Goal: Task Accomplishment & Management: Use online tool/utility

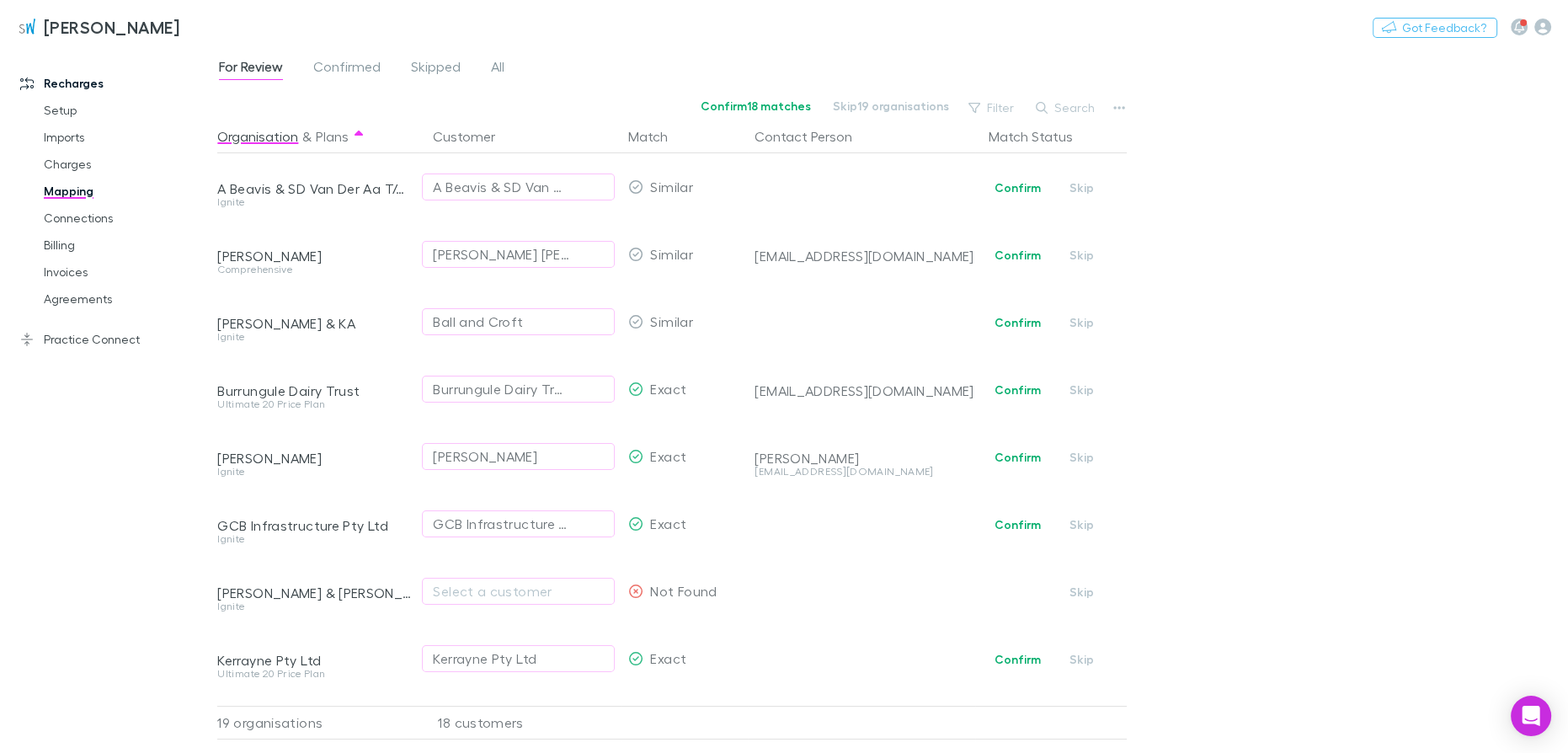
click at [1021, 188] on button "Confirm" at bounding box center [1018, 188] width 68 height 20
click at [1026, 256] on button "Confirm" at bounding box center [1018, 255] width 68 height 20
click at [1016, 388] on button "Confirm" at bounding box center [1018, 390] width 68 height 20
click at [1017, 454] on button "Confirm" at bounding box center [1018, 457] width 68 height 20
click at [1024, 527] on button "Confirm" at bounding box center [1018, 524] width 68 height 20
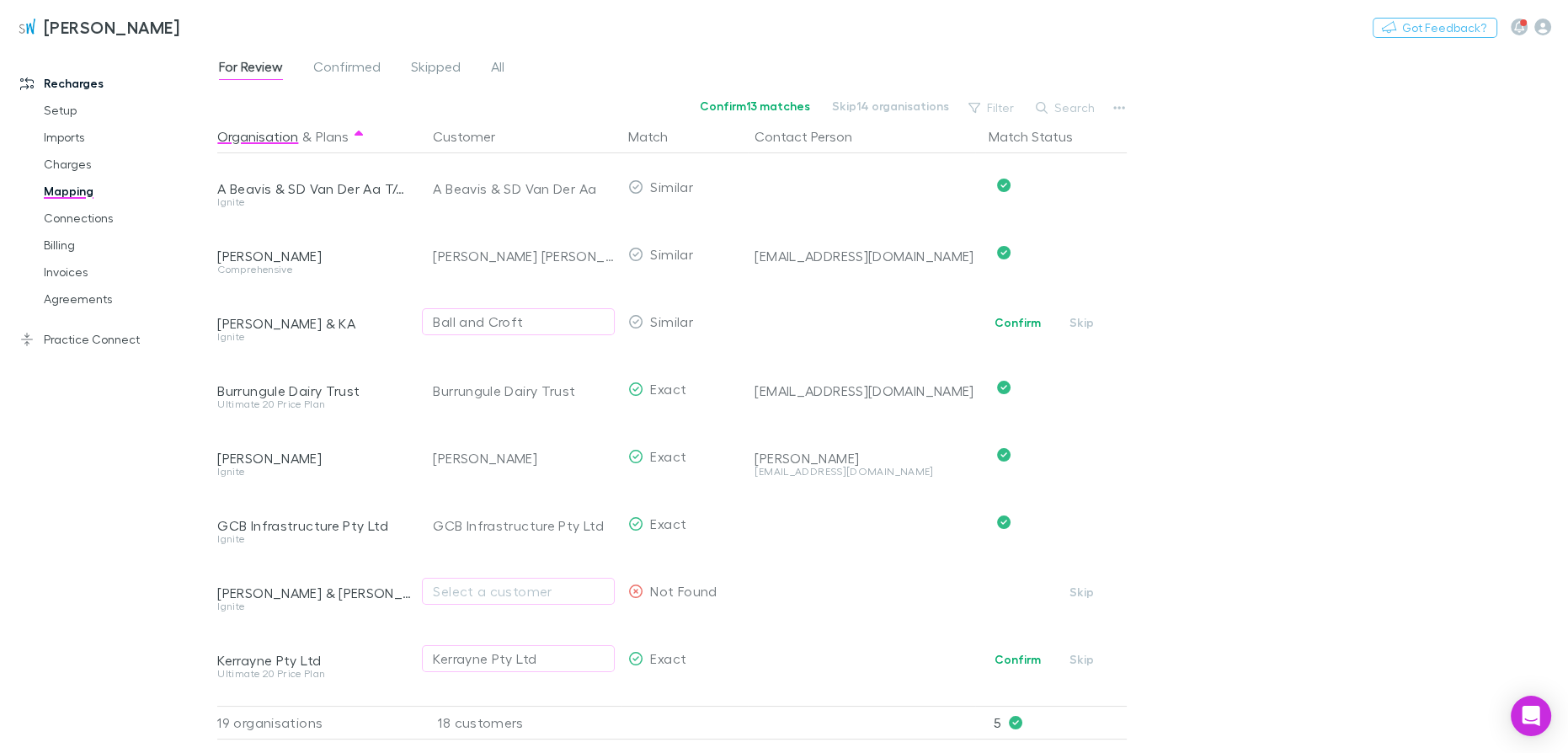
scroll to position [739, 0]
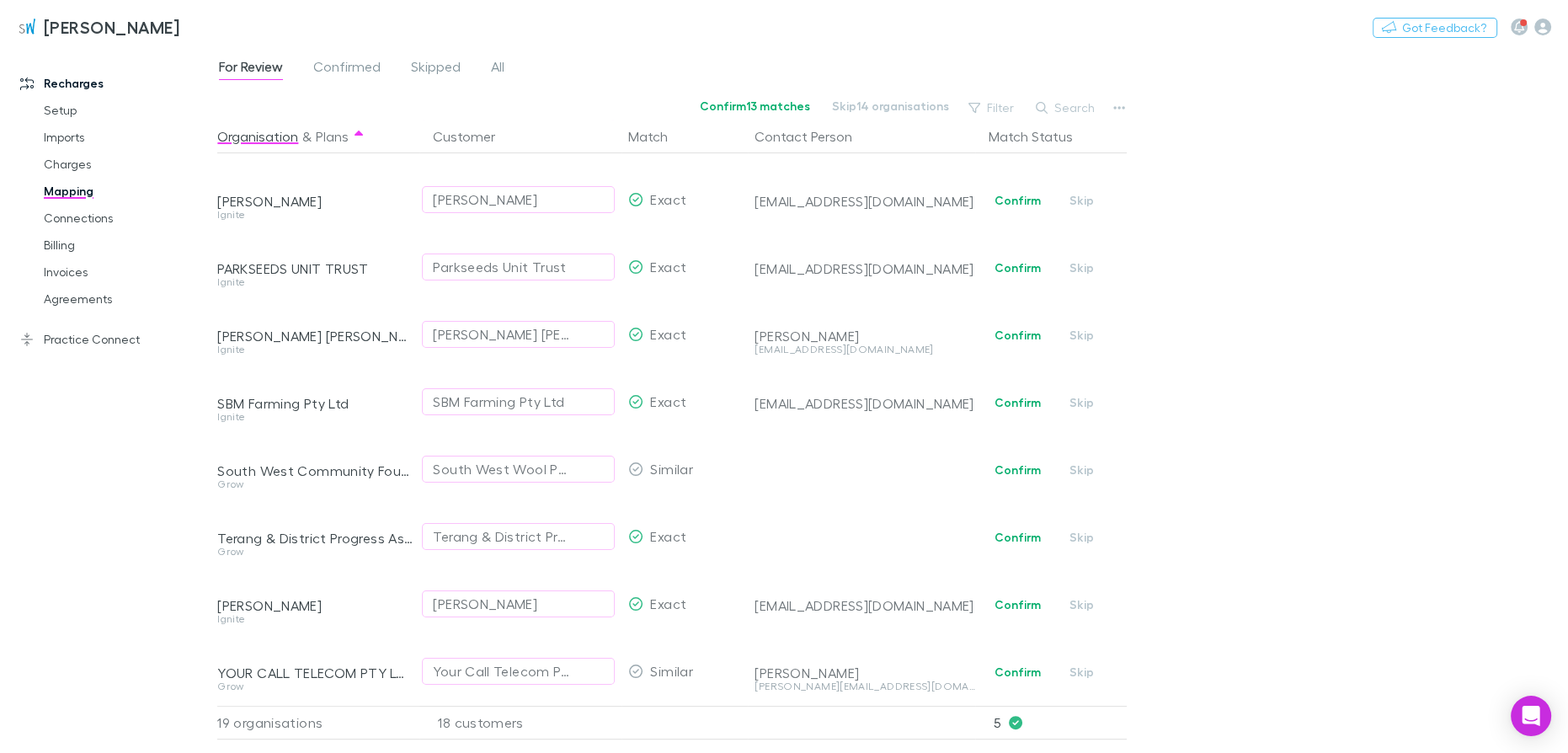
click at [1004, 190] on button "Confirm" at bounding box center [1018, 200] width 68 height 20
click at [1021, 259] on button "Confirm" at bounding box center [1018, 267] width 68 height 20
click at [1017, 325] on button "Confirm" at bounding box center [1018, 334] width 68 height 20
click at [999, 393] on button "Confirm" at bounding box center [1018, 403] width 68 height 20
click at [1003, 595] on button "Confirm" at bounding box center [1018, 605] width 68 height 20
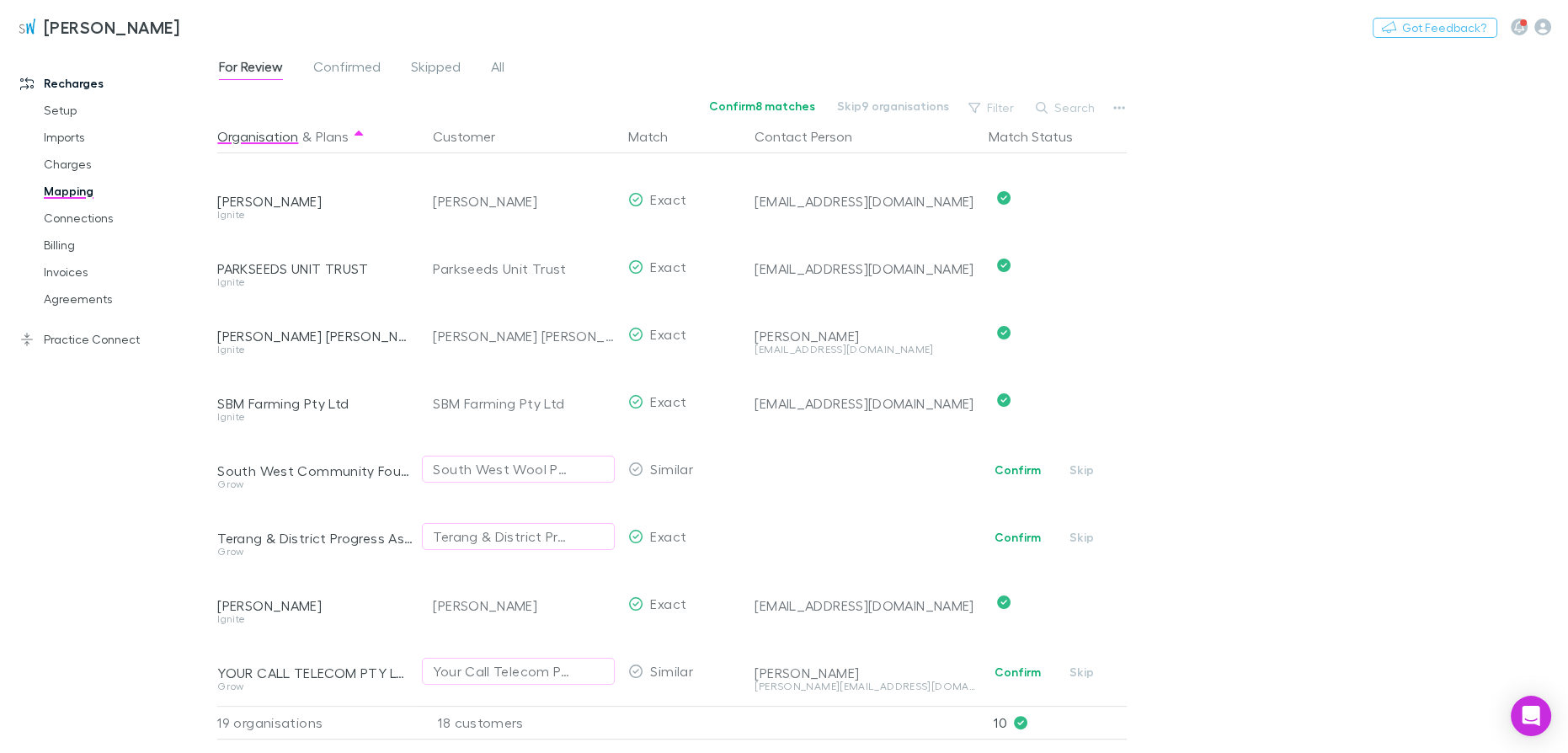
click at [1019, 661] on button "Confirm" at bounding box center [1018, 672] width 68 height 20
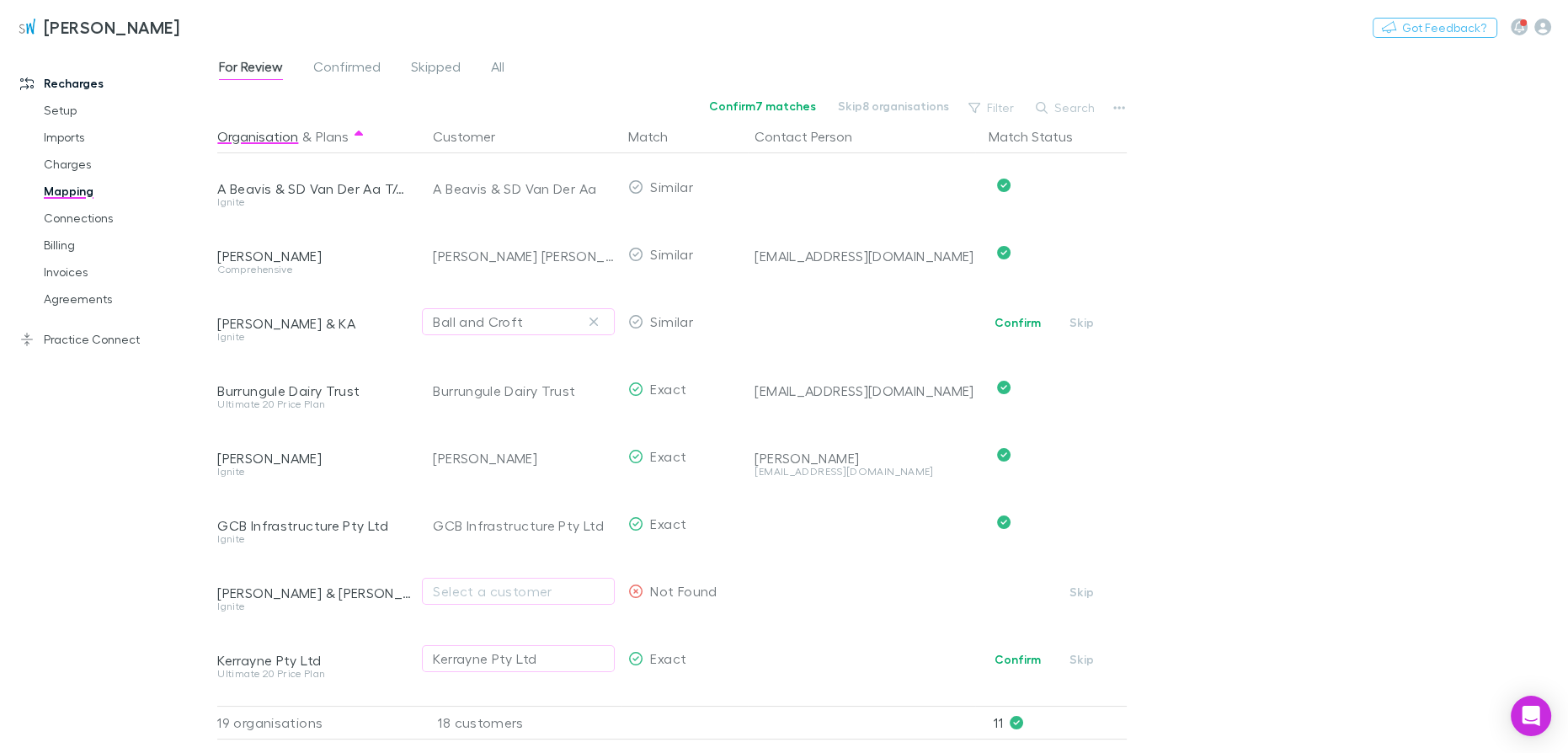
drag, startPoint x: 590, startPoint y: 321, endPoint x: 459, endPoint y: 415, distance: 161.2
click at [591, 321] on icon "button" at bounding box center [594, 322] width 10 height 14
click at [514, 322] on div "Select a customer" at bounding box center [518, 322] width 171 height 20
type input "**********"
click at [460, 383] on li "B & K Ball" at bounding box center [569, 385] width 294 height 27
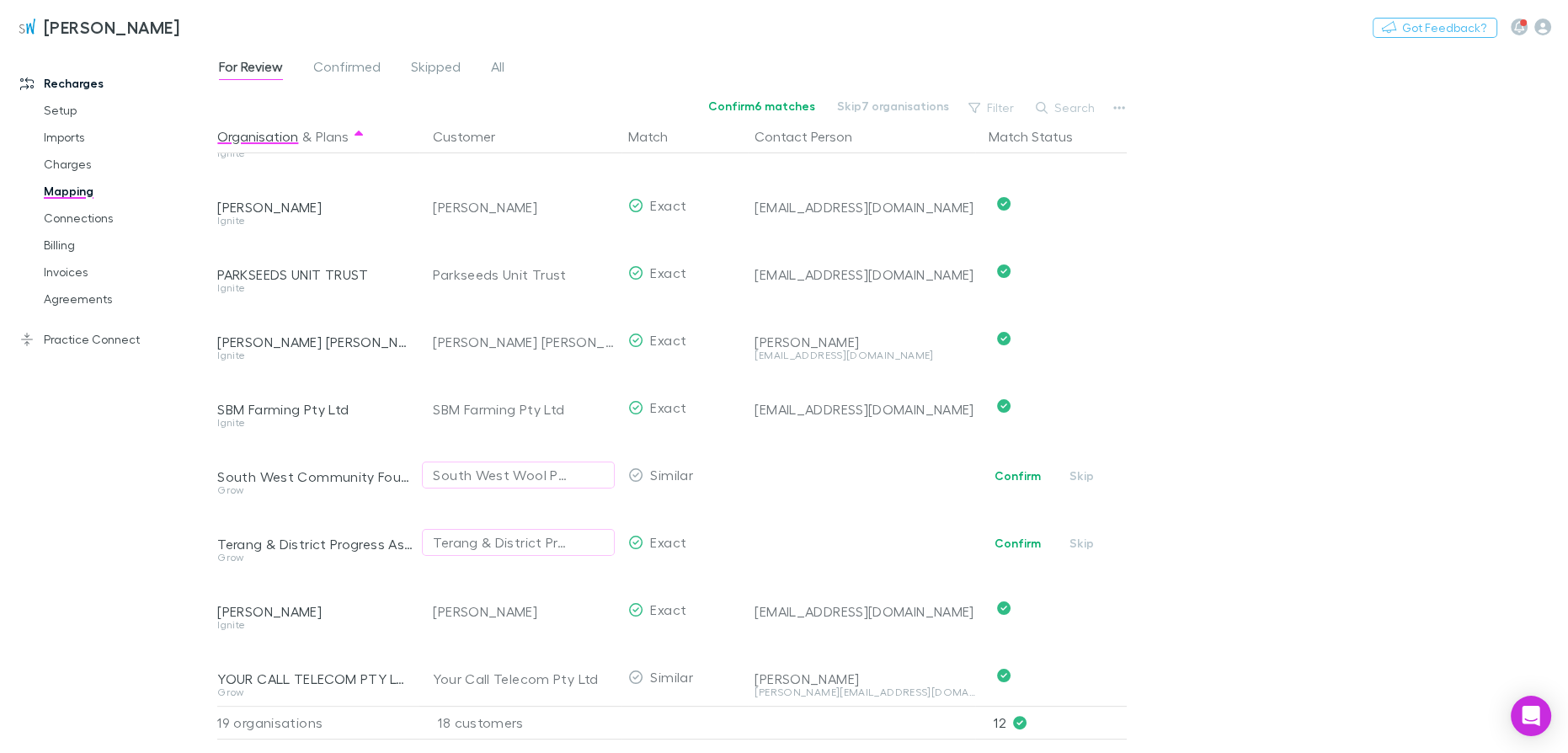
scroll to position [739, 0]
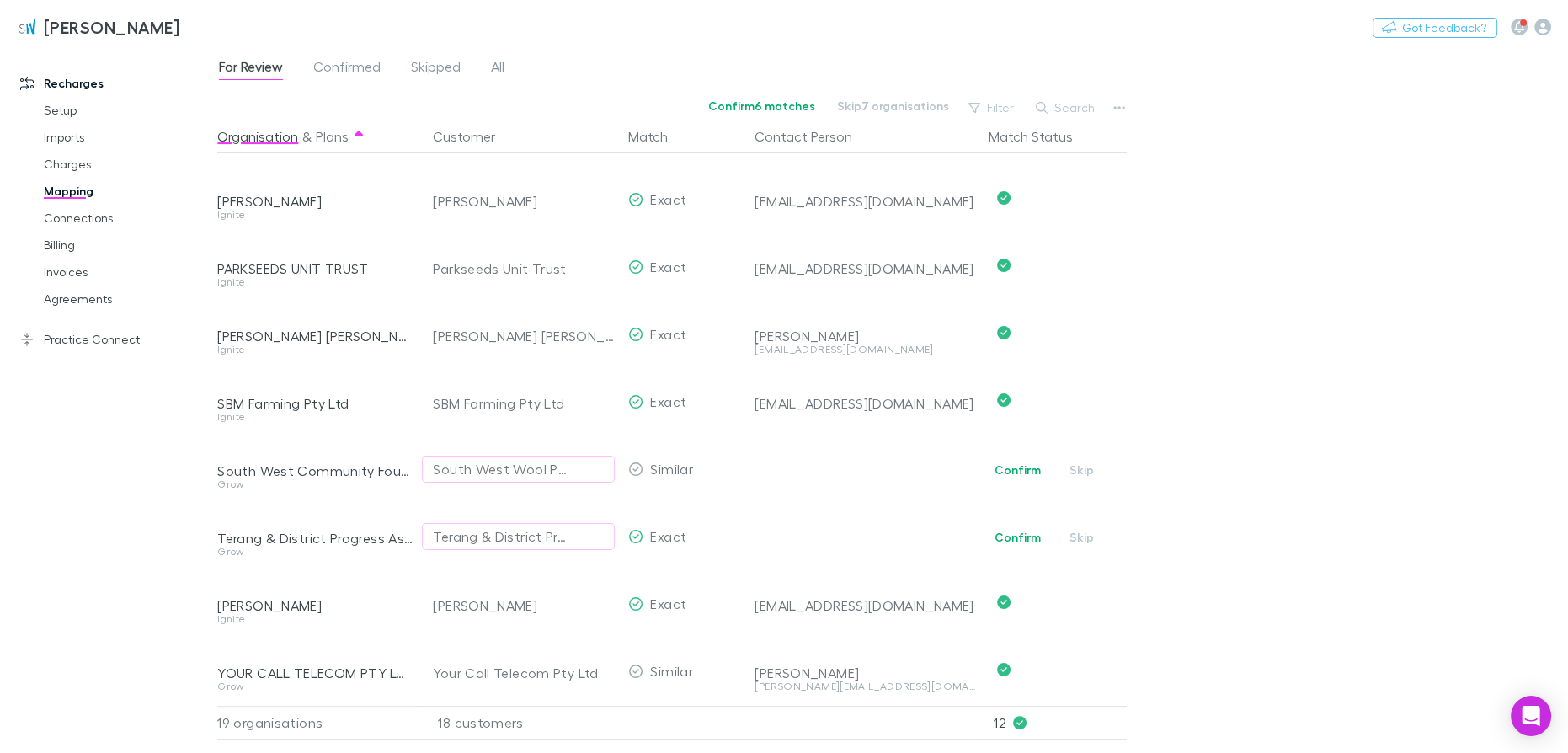
click at [1000, 527] on button "Confirm" at bounding box center [1018, 537] width 68 height 20
click at [595, 465] on icon "button" at bounding box center [594, 469] width 9 height 9
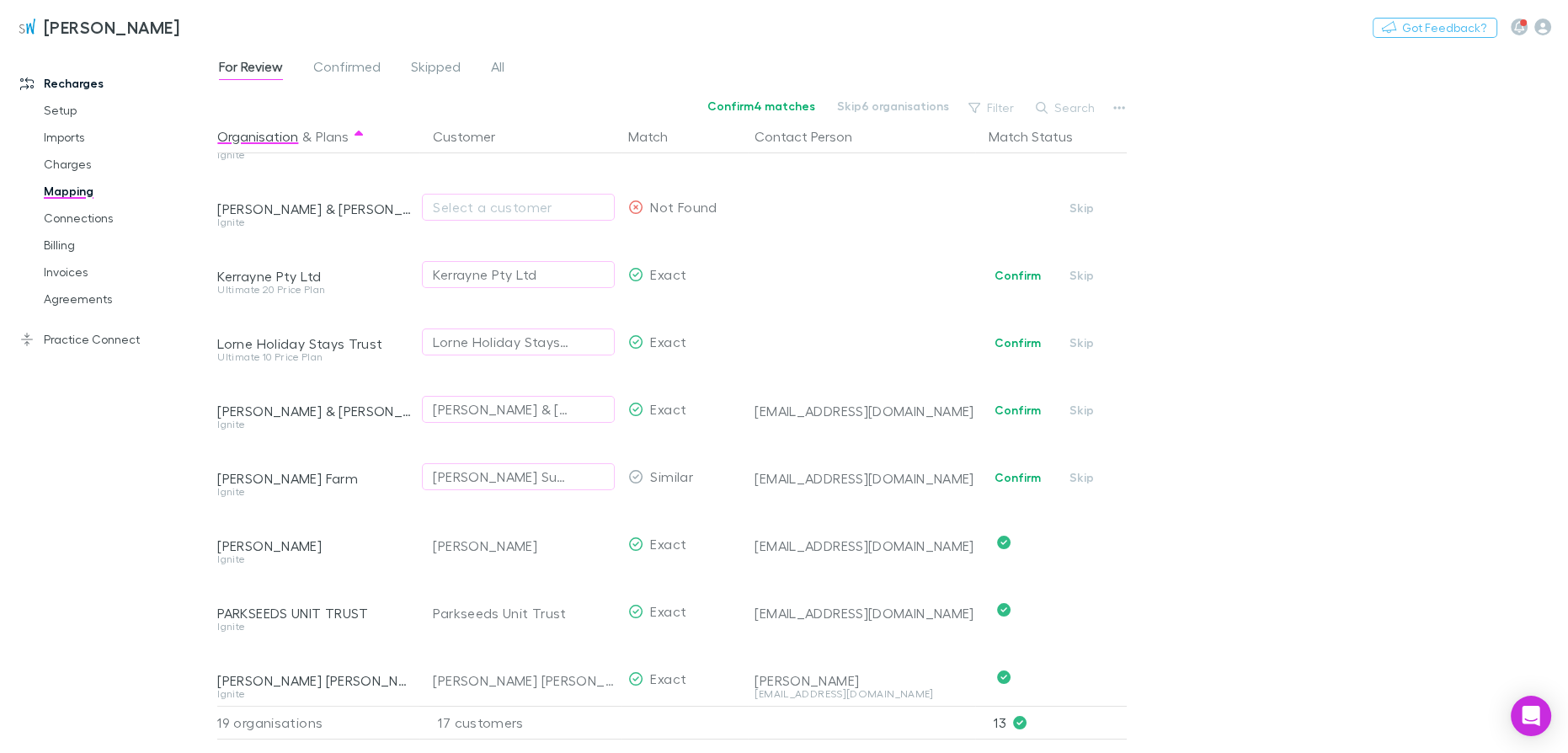
scroll to position [357, 0]
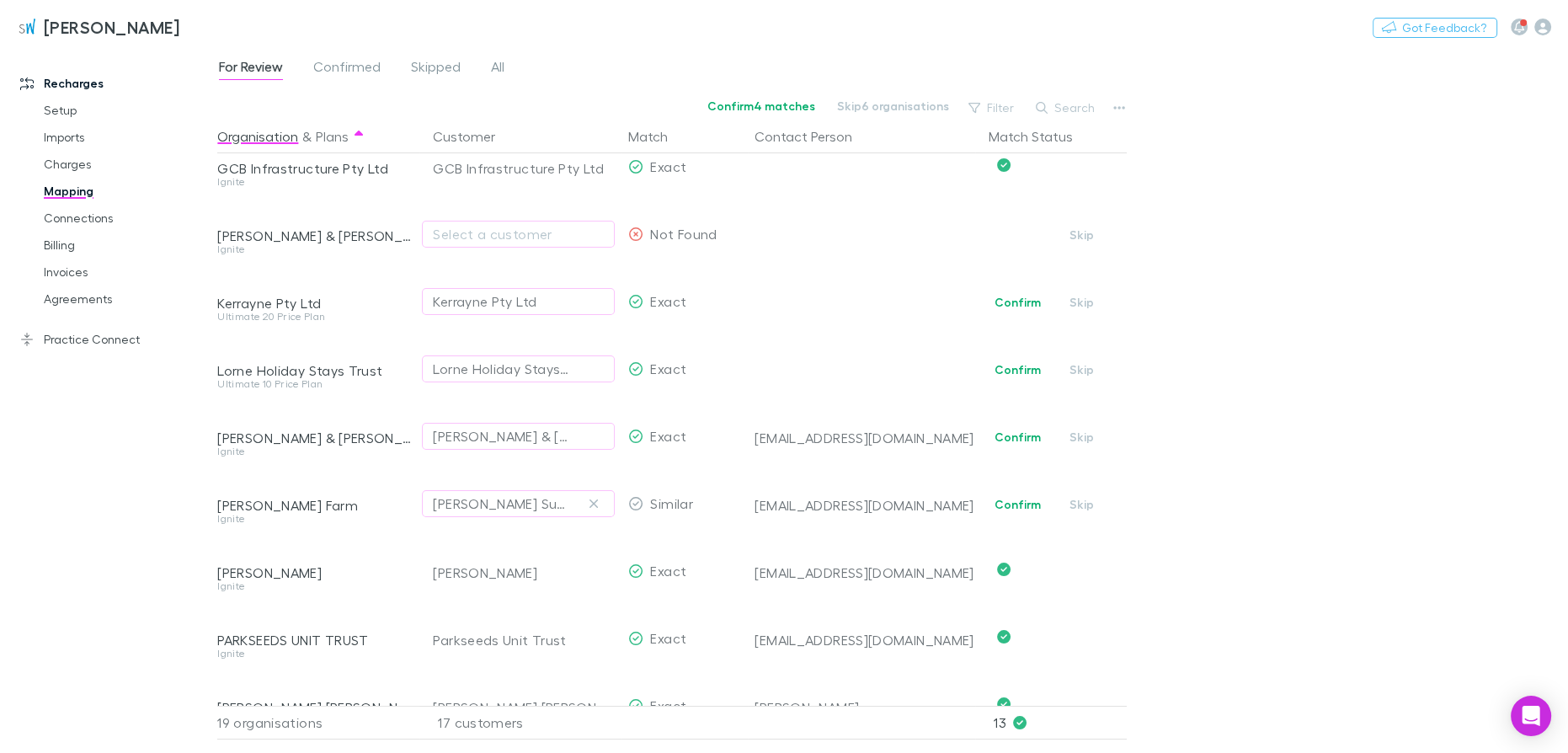
click at [592, 503] on icon "button" at bounding box center [594, 504] width 10 height 14
click at [1025, 441] on button "Confirm" at bounding box center [1018, 436] width 68 height 20
click at [1014, 359] on button "Confirm" at bounding box center [1018, 369] width 68 height 20
click at [1015, 300] on button "Confirm" at bounding box center [1018, 302] width 68 height 20
click at [361, 64] on span "Confirmed" at bounding box center [347, 69] width 67 height 22
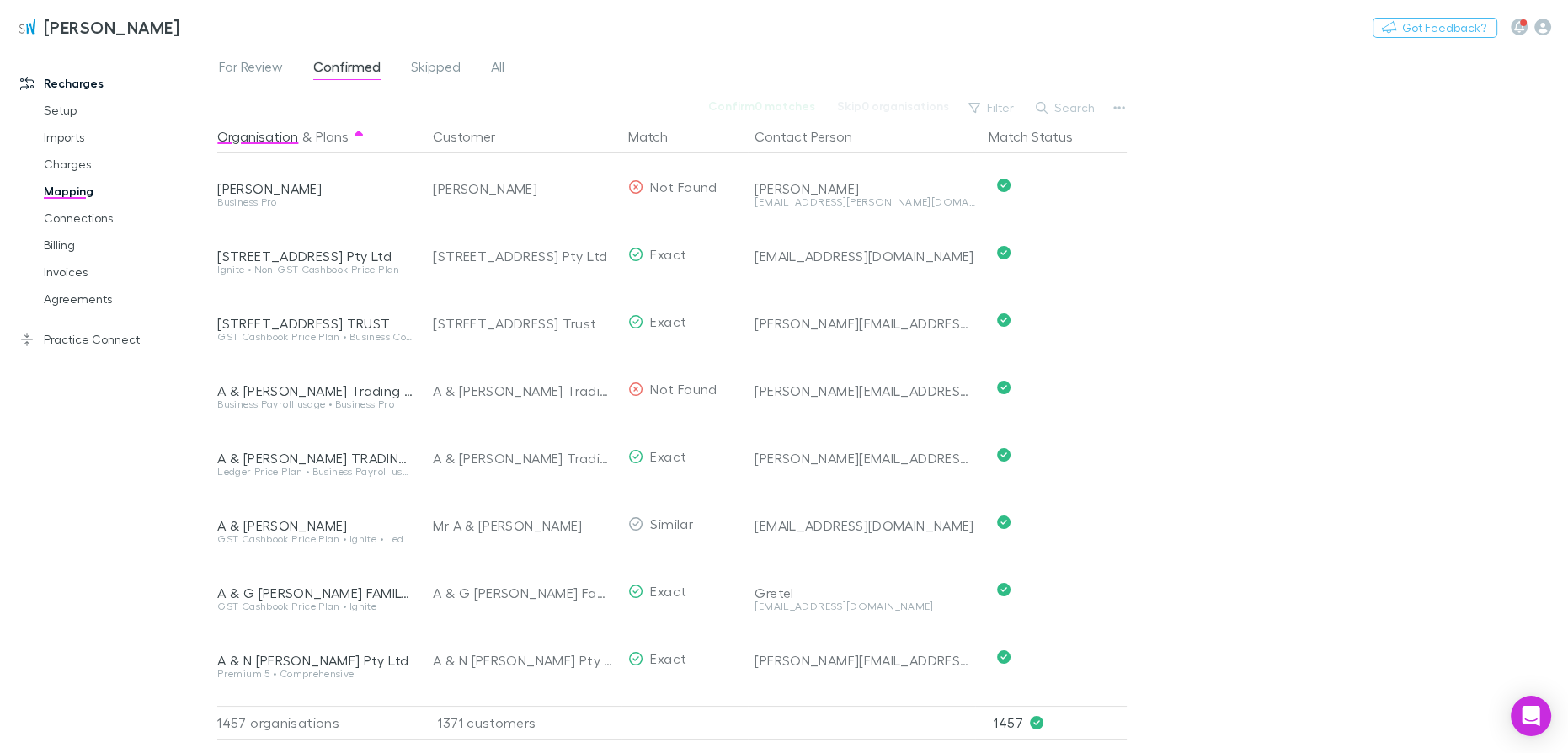
click at [246, 72] on span "For Review" at bounding box center [250, 69] width 64 height 22
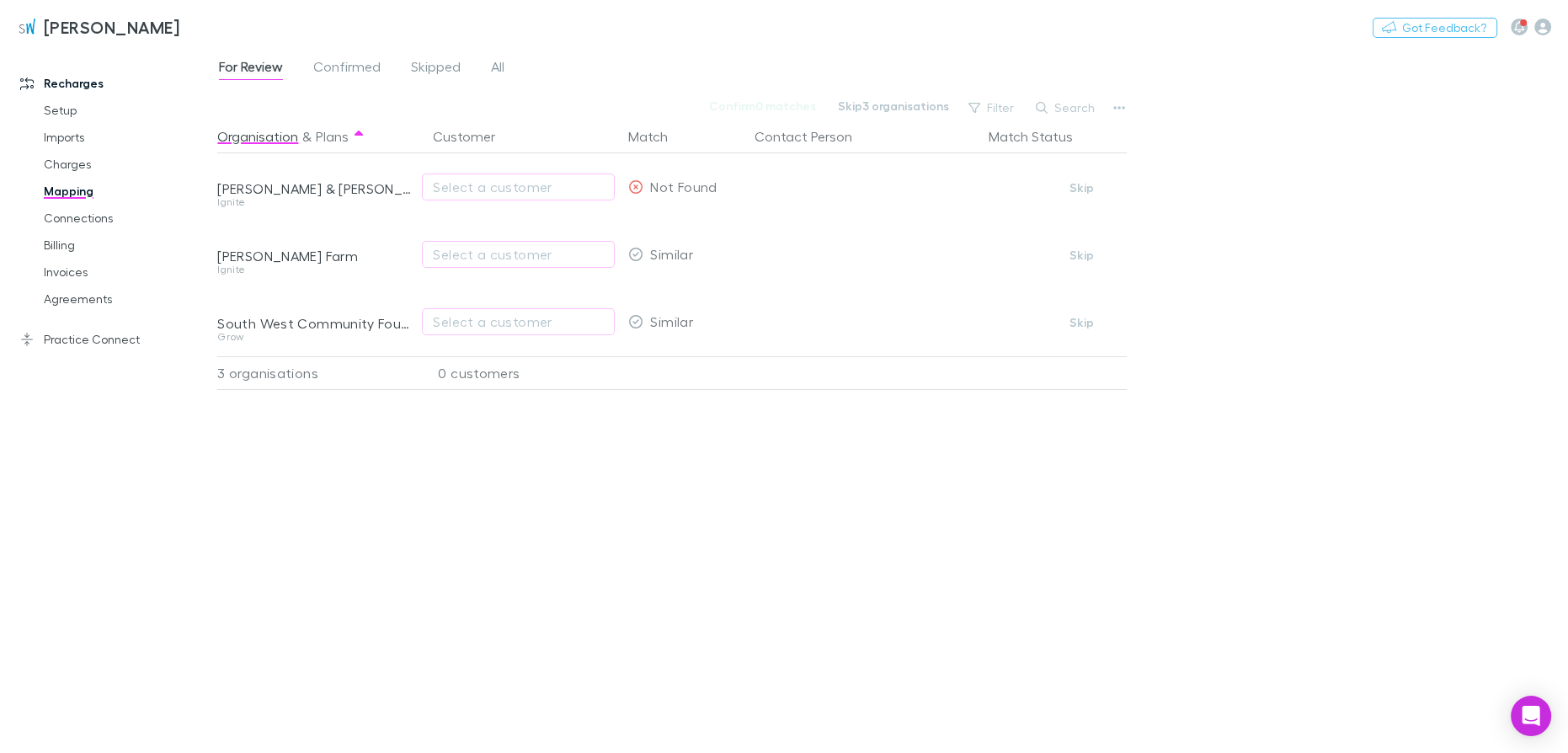
click at [471, 326] on div "Select a customer" at bounding box center [518, 322] width 171 height 20
type input "**********"
click at [494, 390] on li "South West Community Foundation" at bounding box center [569, 385] width 294 height 27
click at [468, 191] on div "Select a customer" at bounding box center [518, 187] width 171 height 20
type input "*********"
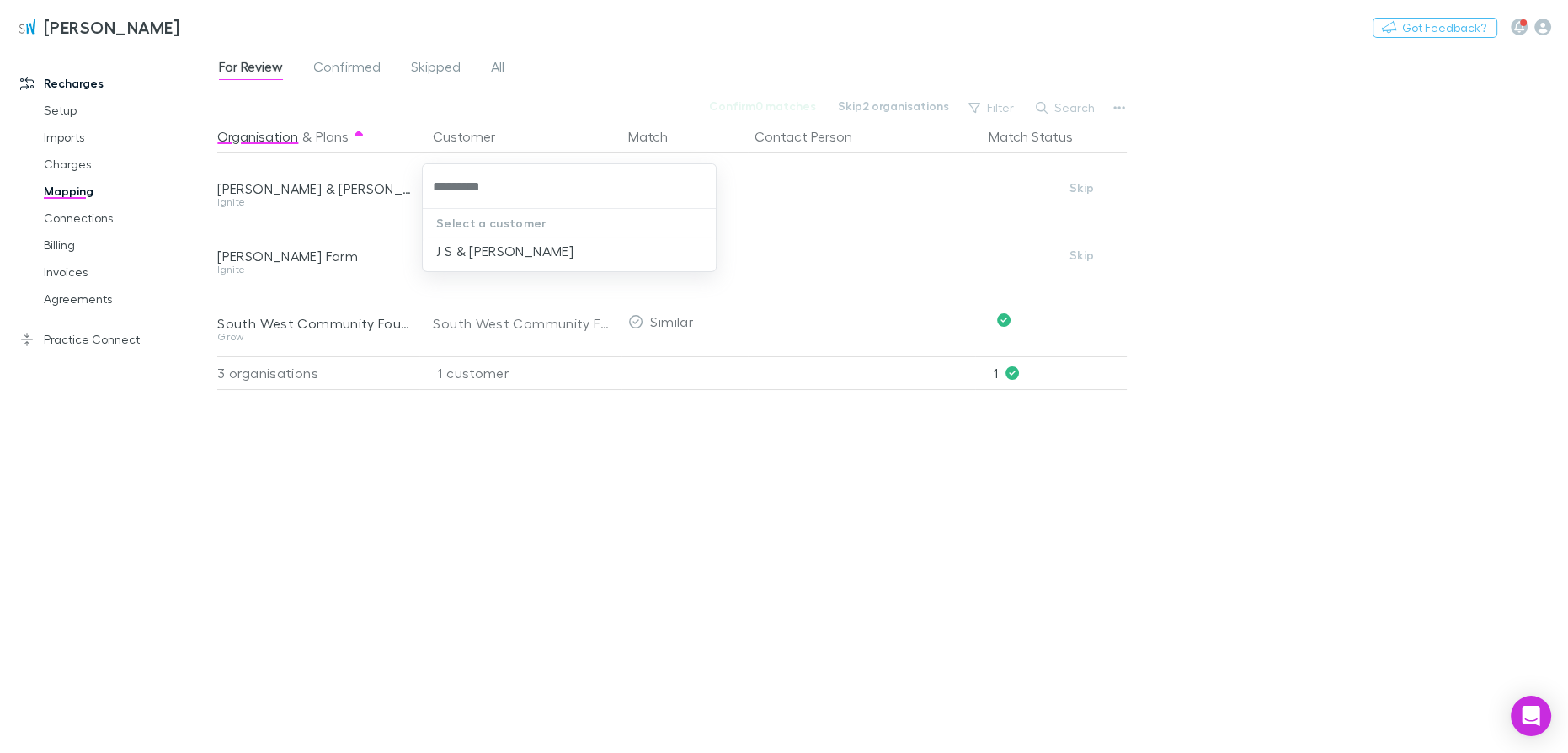
click at [507, 257] on li "J S & [PERSON_NAME]" at bounding box center [569, 250] width 294 height 27
drag, startPoint x: 348, startPoint y: 259, endPoint x: 246, endPoint y: 259, distance: 102.0
click at [246, 259] on div "[PERSON_NAME] Farm" at bounding box center [315, 255] width 195 height 17
copy div "McCullagh Farm"
click at [470, 251] on div "Select a customer" at bounding box center [518, 254] width 171 height 20
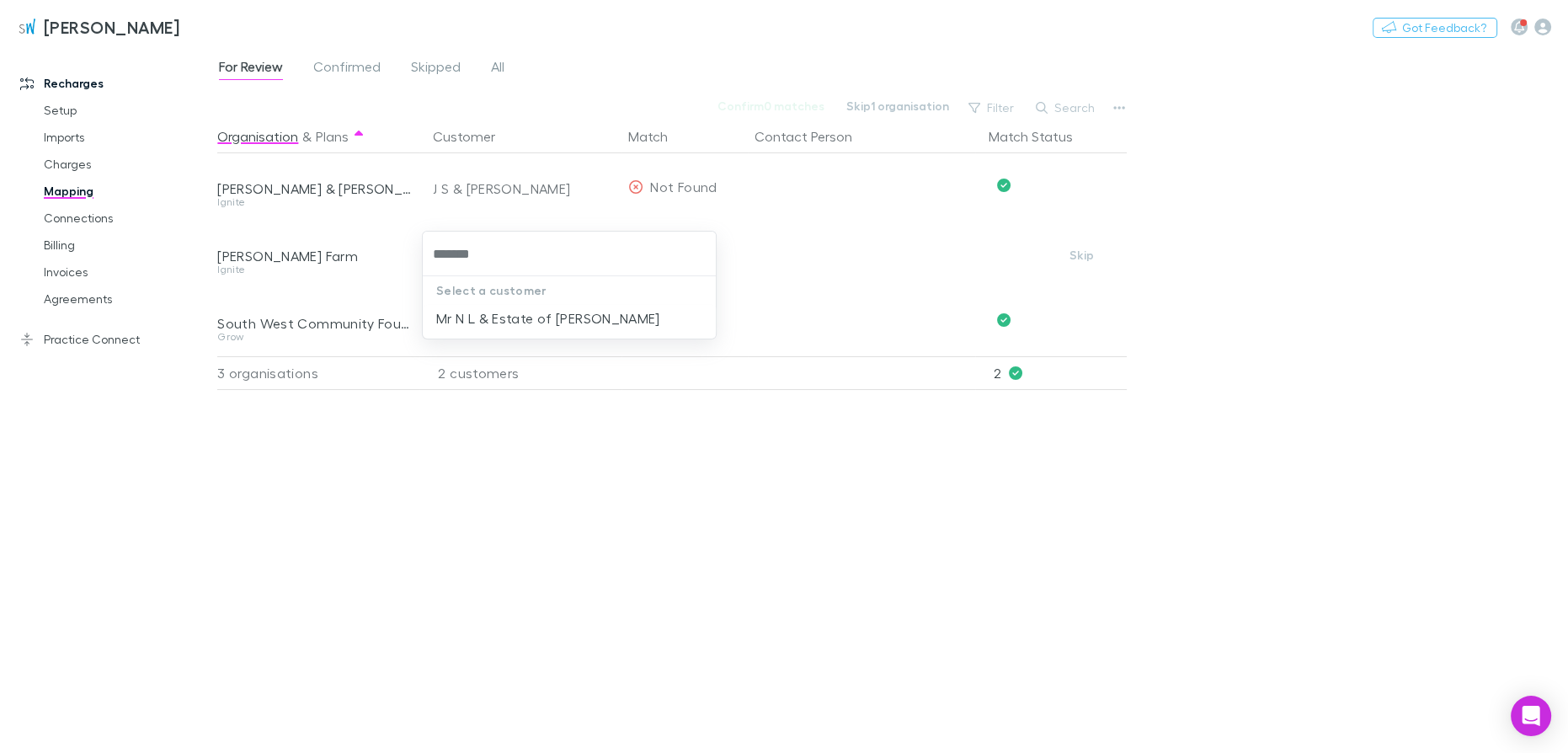
type input "********"
click at [504, 320] on li "Mr N L & Estate of [PERSON_NAME]" at bounding box center [569, 318] width 294 height 27
click at [370, 66] on span "Confirmed" at bounding box center [347, 69] width 67 height 22
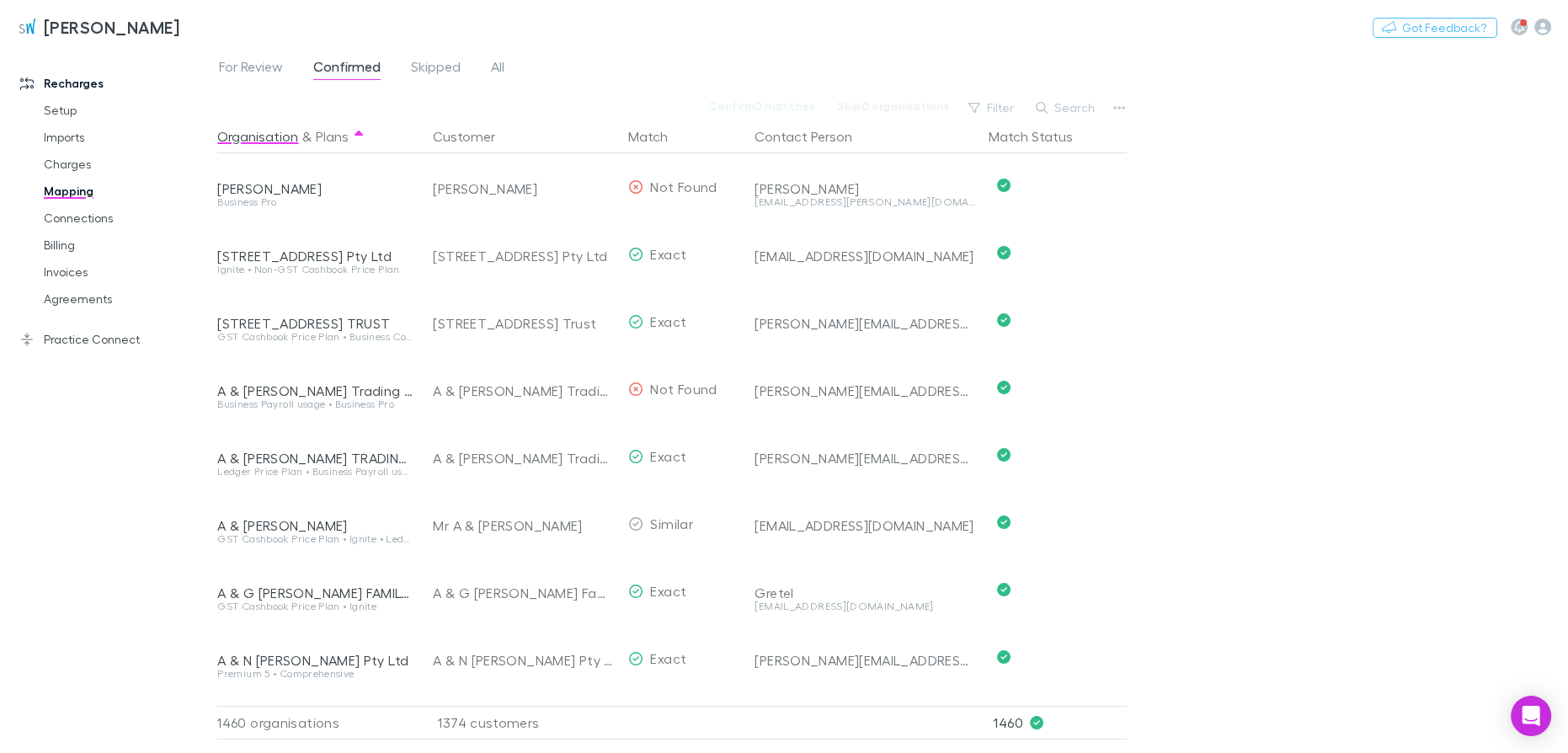
click at [251, 66] on span "For Review" at bounding box center [250, 69] width 64 height 22
